Goal: Transaction & Acquisition: Purchase product/service

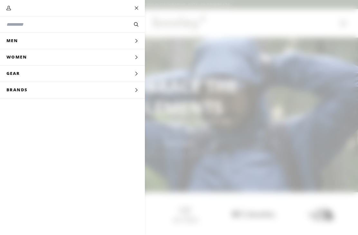
click at [56, 27] on input "Search our store" at bounding box center [61, 24] width 110 height 7
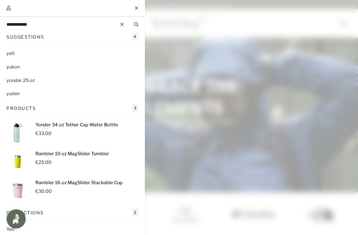
type input "**********"
click at [136, 24] on button "Search" at bounding box center [135, 24] width 17 height 7
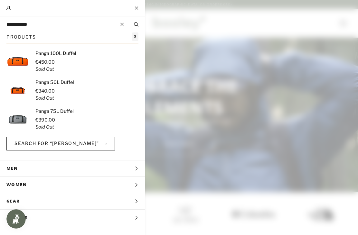
click at [61, 93] on p "€340.00 Sold Out" at bounding box center [54, 95] width 39 height 14
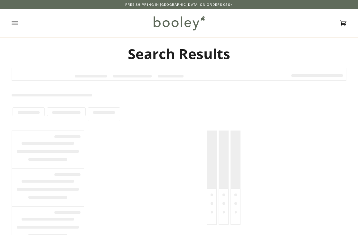
type input "**********"
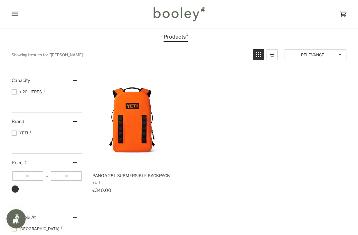
scroll to position [35, 0]
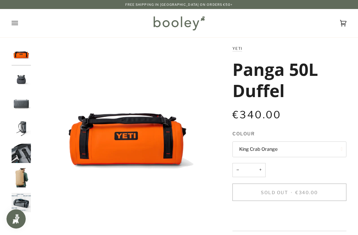
click at [24, 76] on img "Yeti Panga 50L Duffel - Booley Galway" at bounding box center [21, 79] width 19 height 19
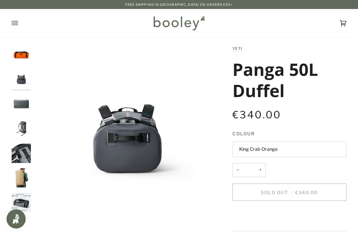
click at [27, 103] on img "Yeti Panga 50L Duffel - Booley Galway" at bounding box center [21, 103] width 19 height 19
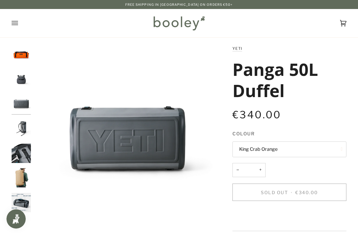
click at [22, 131] on img "Yeti Panga 50L Duffel - Booley Galway" at bounding box center [21, 128] width 19 height 19
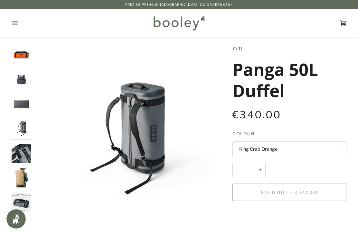
click at [24, 156] on img "Yeti Panga 50L Duffel - Booley Galway" at bounding box center [21, 153] width 19 height 19
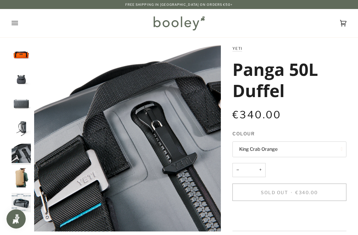
click at [21, 177] on img "Yeti Panga 50L Duffel - Booley Galway" at bounding box center [21, 177] width 19 height 19
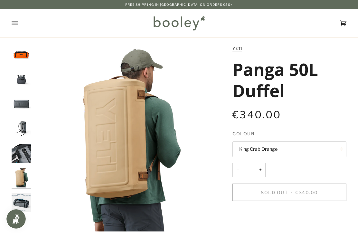
click at [26, 186] on img "Yeti Panga 50L Duffel - Booley Galway" at bounding box center [21, 177] width 19 height 19
click at [21, 197] on img "Yeti Panga 50L Duffel - Booley Galway" at bounding box center [21, 202] width 19 height 19
